Goal: Task Accomplishment & Management: Manage account settings

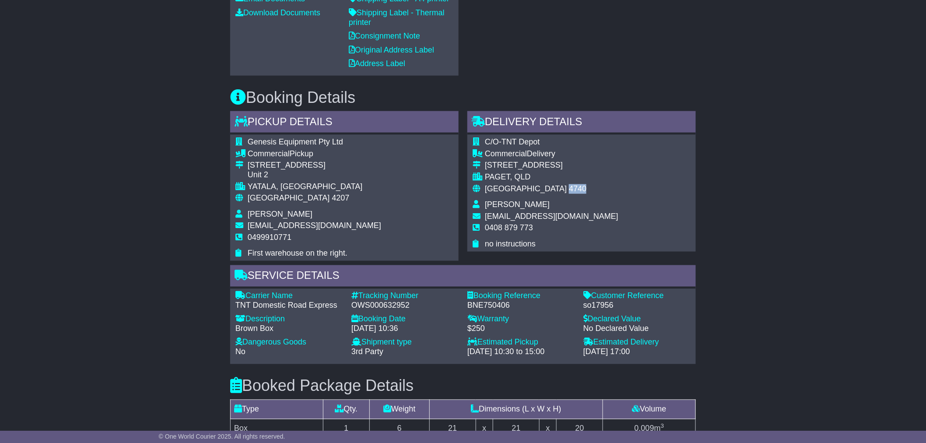
scroll to position [447, 0]
click at [108, 234] on div "Email Download Tracking Pricing Insurance" at bounding box center [463, 177] width 926 height 1001
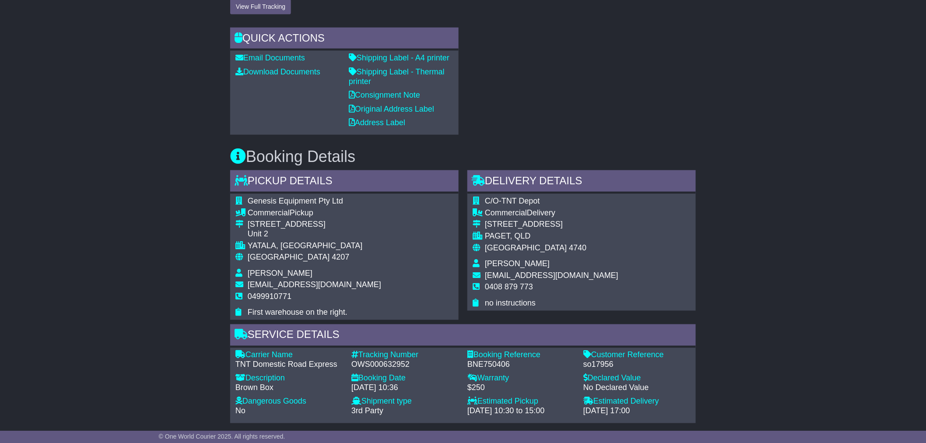
scroll to position [388, 0]
click at [614, 177] on div "Email Download Tracking Pricing Insurance" at bounding box center [463, 235] width 926 height 1001
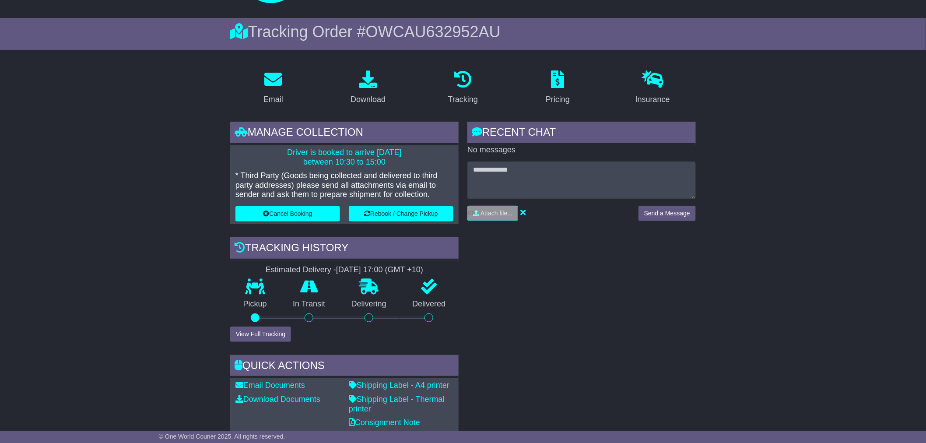
scroll to position [0, 0]
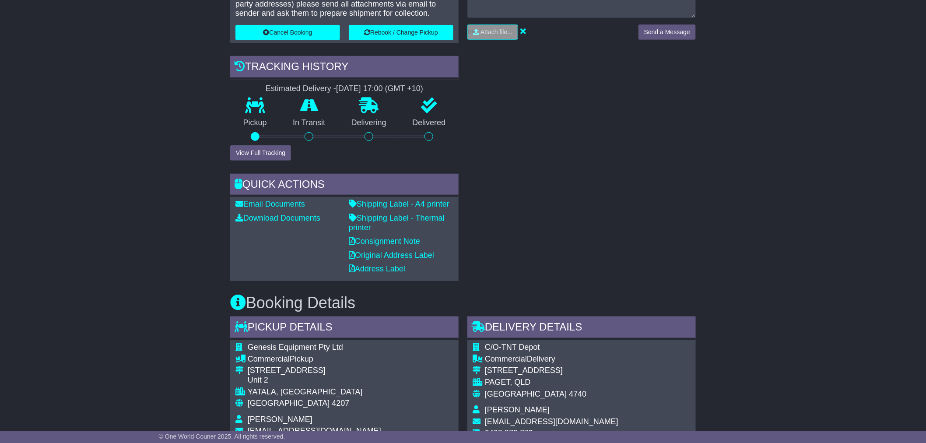
scroll to position [242, 0]
click at [91, 244] on div "Email Download Tracking Pricing Insurance" at bounding box center [463, 381] width 926 height 1001
click at [404, 214] on link "Shipping Label - Thermal printer" at bounding box center [397, 222] width 96 height 18
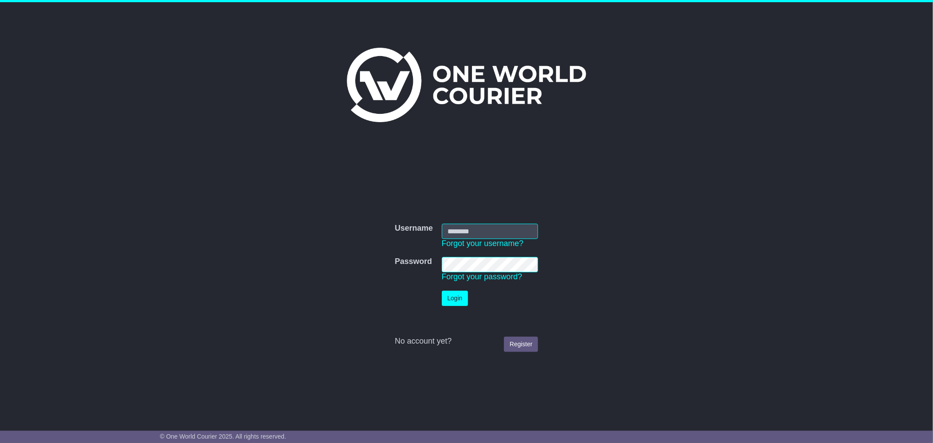
type input "**********"
click at [453, 298] on button "Login" at bounding box center [455, 297] width 26 height 15
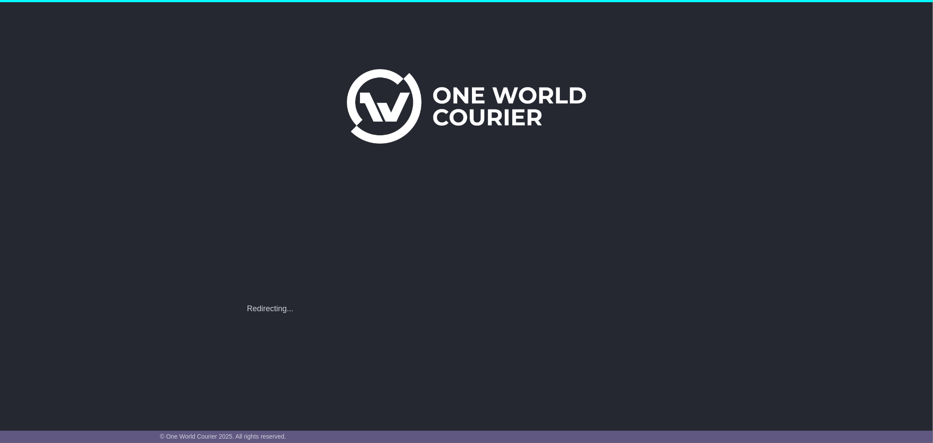
click at [315, 294] on div "**********" at bounding box center [467, 302] width 448 height 23
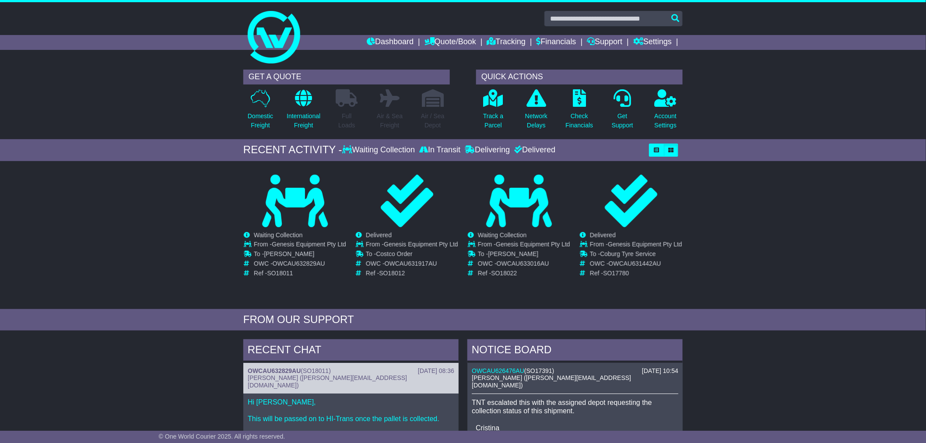
click at [179, 84] on div "GET A QUOTE Domestic Freight International Freight Full Loads Air & Sea Freight…" at bounding box center [463, 102] width 926 height 74
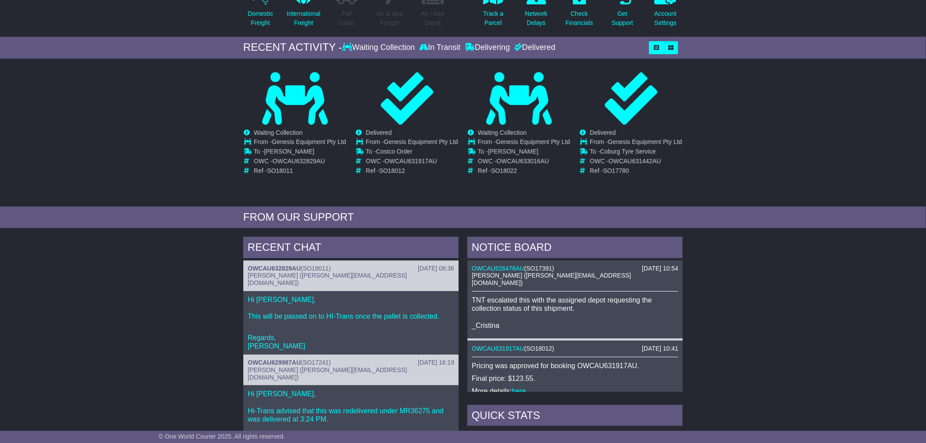
scroll to position [102, 0]
click at [121, 276] on div "RECENT CHAT 12 Aug 2025 08:36 OWCAU632829AU ( SO18011 ) Cristina Santos (cristi…" at bounding box center [463, 422] width 926 height 378
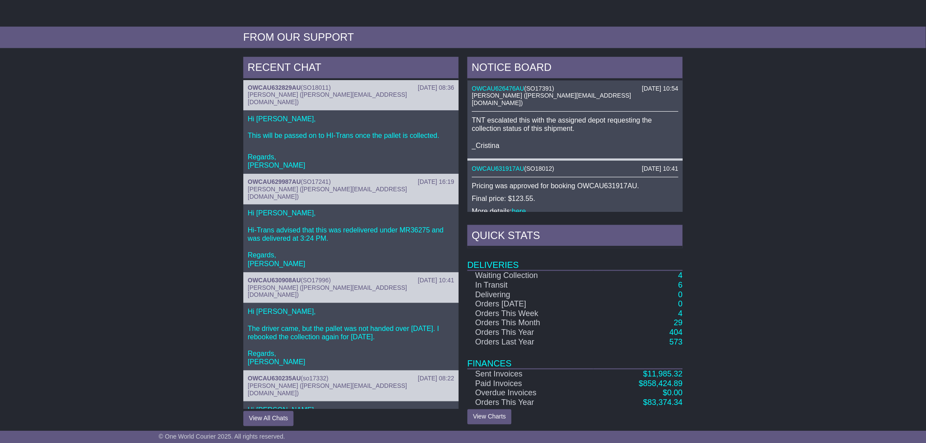
scroll to position [2, 0]
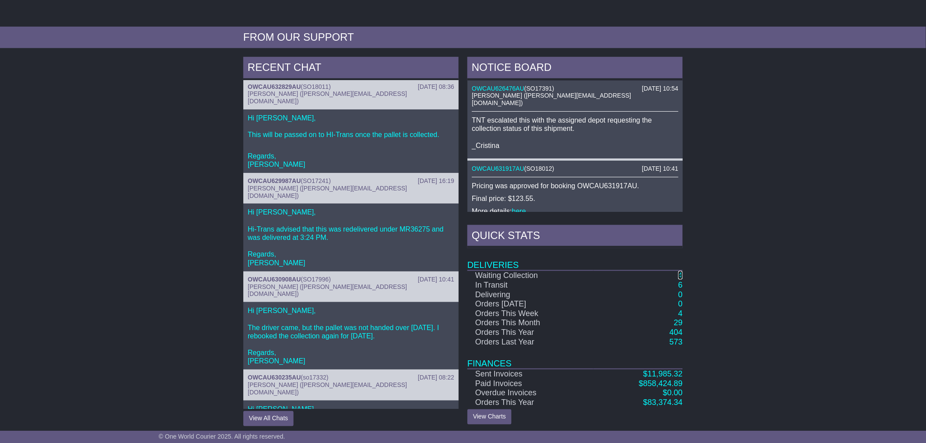
click at [679, 271] on link "4" at bounding box center [680, 275] width 4 height 9
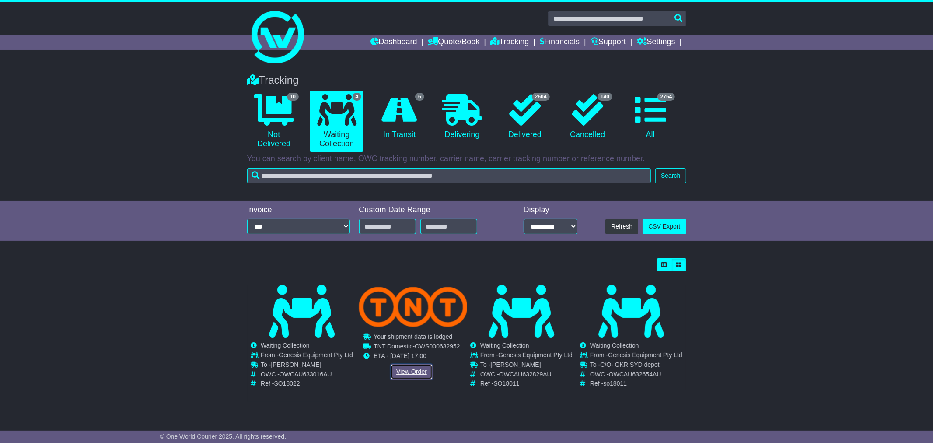
click at [407, 375] on link "View Order" at bounding box center [412, 371] width 42 height 15
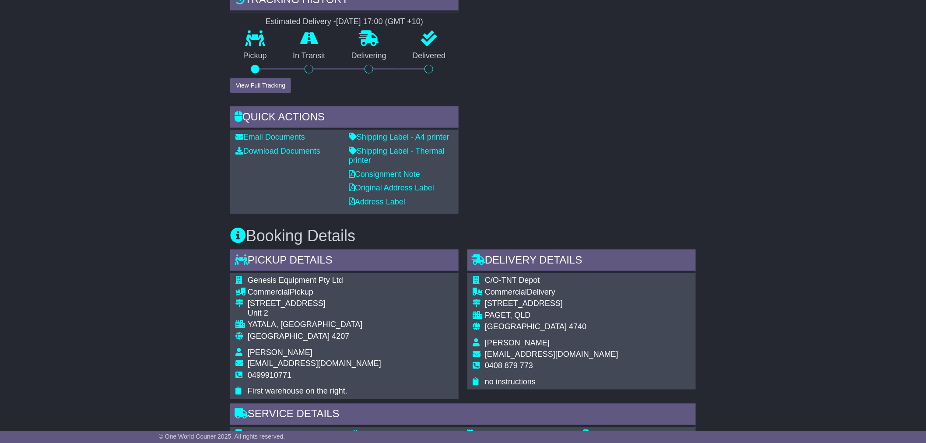
scroll to position [339, 0]
click at [392, 171] on link "Consignment Note" at bounding box center [384, 173] width 71 height 9
